Goal: Transaction & Acquisition: Purchase product/service

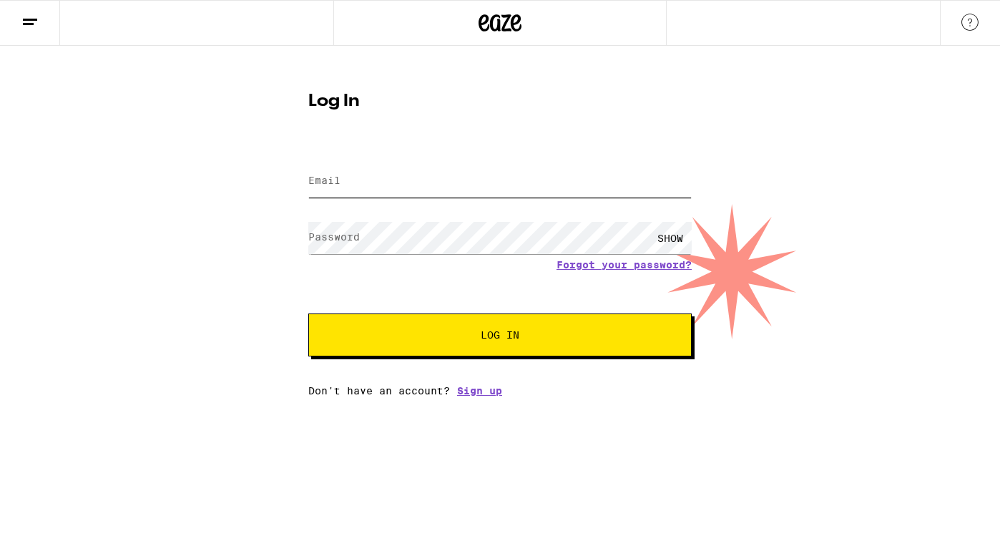
click at [363, 186] on input "Email" at bounding box center [500, 181] width 384 height 32
type input "[EMAIL_ADDRESS][DOMAIN_NAME]"
click at [372, 344] on button "Log In" at bounding box center [500, 334] width 384 height 43
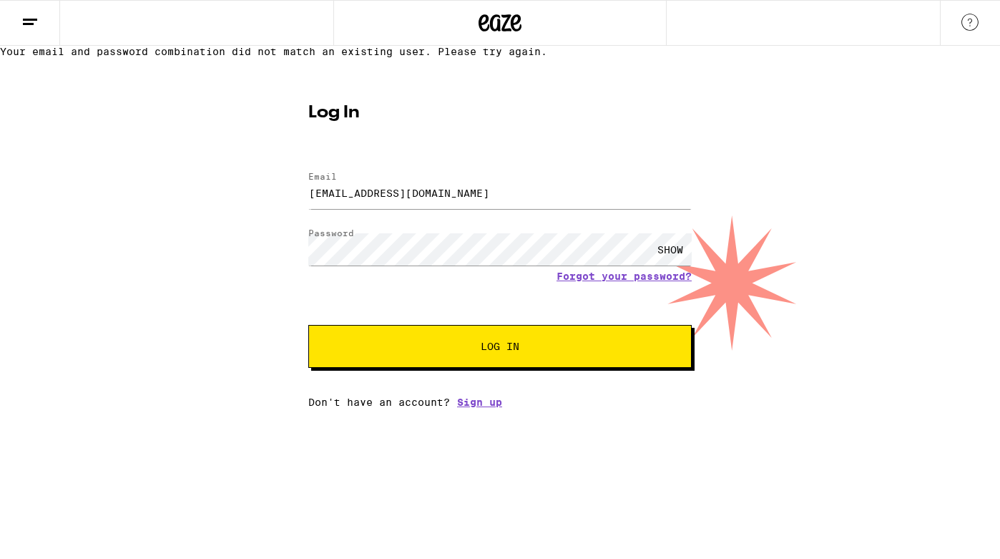
click at [361, 366] on button "Log In" at bounding box center [500, 346] width 384 height 43
